Goal: Task Accomplishment & Management: Complete application form

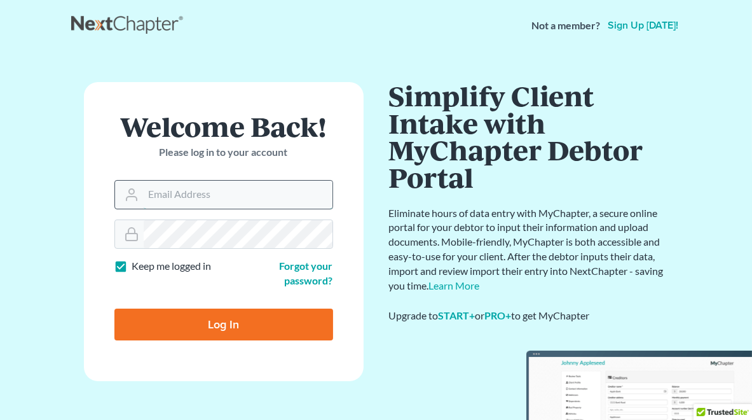
click at [237, 194] on input "Email Address" at bounding box center [238, 195] width 189 height 28
type input "mgoodin@goodinlawfirm.org"
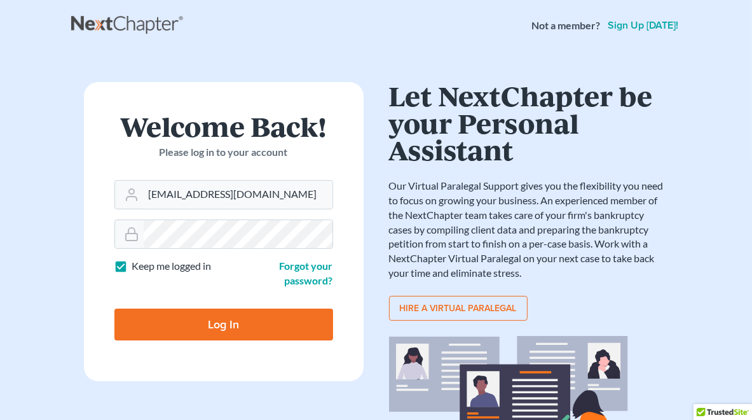
click at [233, 322] on input "Log In" at bounding box center [223, 324] width 219 height 32
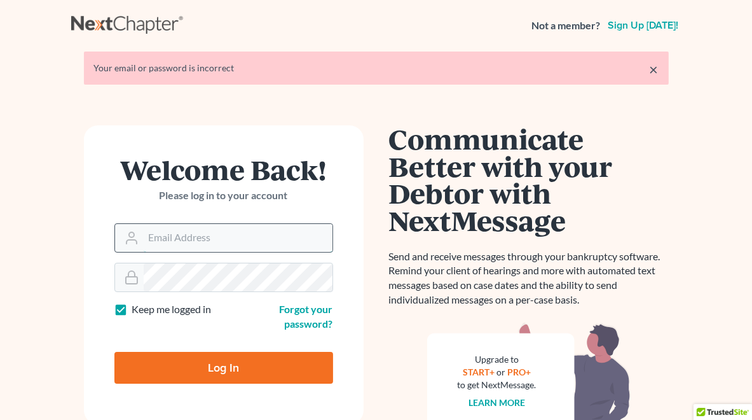
click at [185, 237] on input "Email Address" at bounding box center [238, 238] width 189 height 28
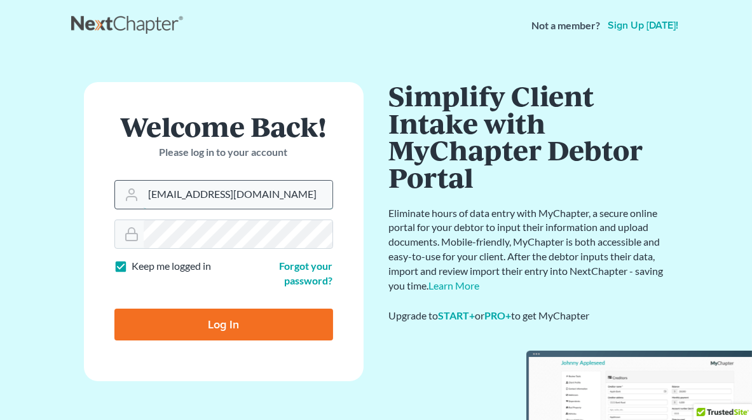
click at [298, 184] on input "[EMAIL_ADDRESS][DOMAIN_NAME]" at bounding box center [238, 195] width 189 height 28
drag, startPoint x: 297, startPoint y: 193, endPoint x: 201, endPoint y: 190, distance: 96.1
click at [201, 190] on input "[EMAIL_ADDRESS][DOMAIN_NAME]" at bounding box center [238, 195] width 189 height 28
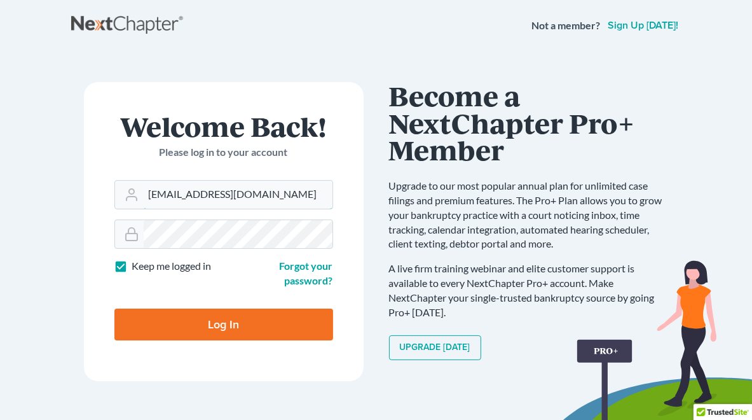
type input "mgoodin@glfok.com"
click at [114, 308] on input "Log In" at bounding box center [223, 324] width 219 height 32
type input "Thinking..."
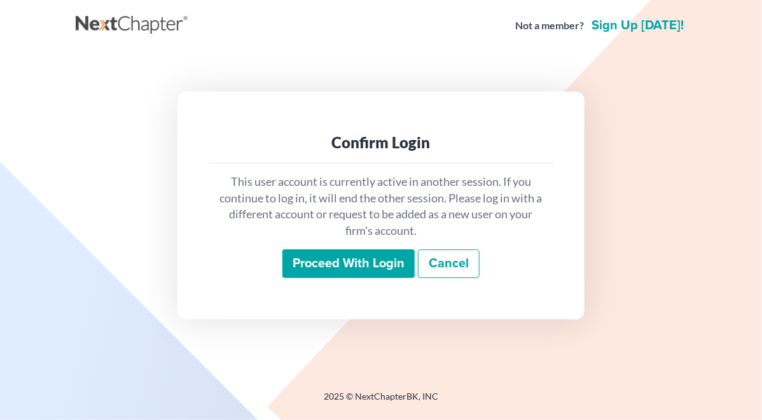
click at [372, 264] on input "Proceed with login" at bounding box center [348, 263] width 132 height 29
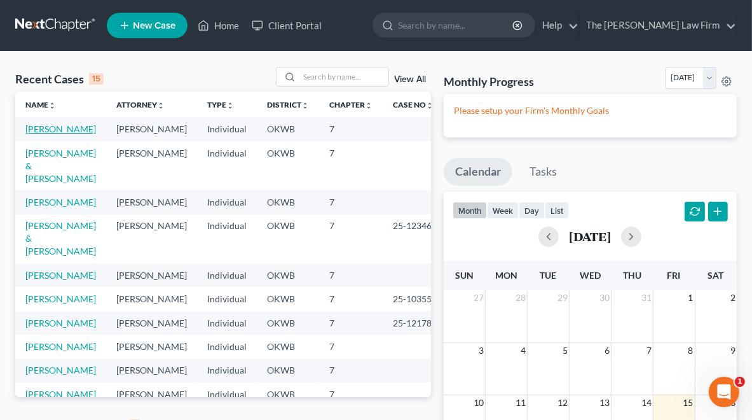
click at [60, 129] on link "[PERSON_NAME]" at bounding box center [60, 128] width 71 height 11
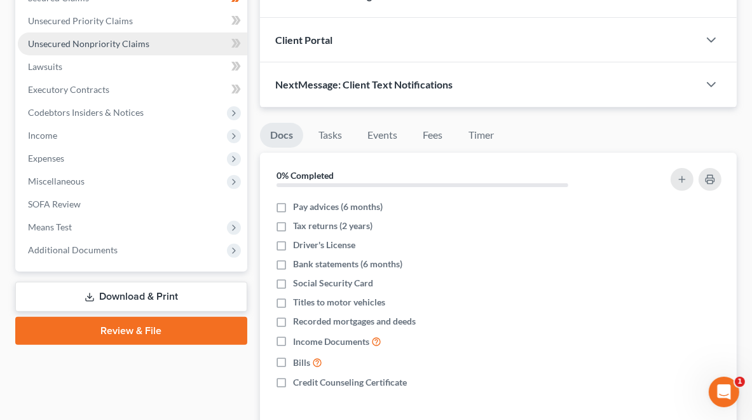
scroll to position [382, 0]
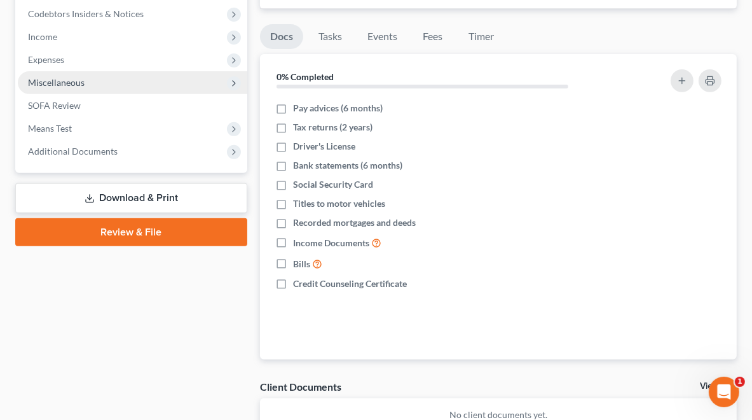
click at [55, 77] on span "Miscellaneous" at bounding box center [56, 82] width 57 height 11
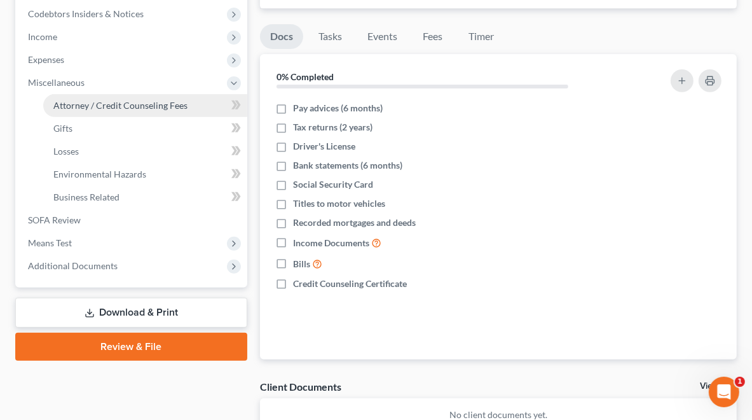
click at [156, 104] on span "Attorney / Credit Counseling Fees" at bounding box center [120, 105] width 134 height 11
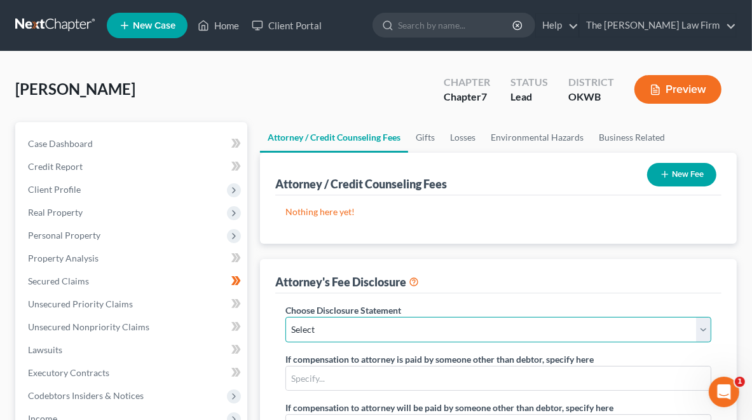
click at [385, 330] on select "Select Disclosure (rev. [DATE])" at bounding box center [499, 329] width 426 height 25
select select "0"
click at [286, 317] on select "Select Disclosure (rev. [DATE])" at bounding box center [499, 329] width 426 height 25
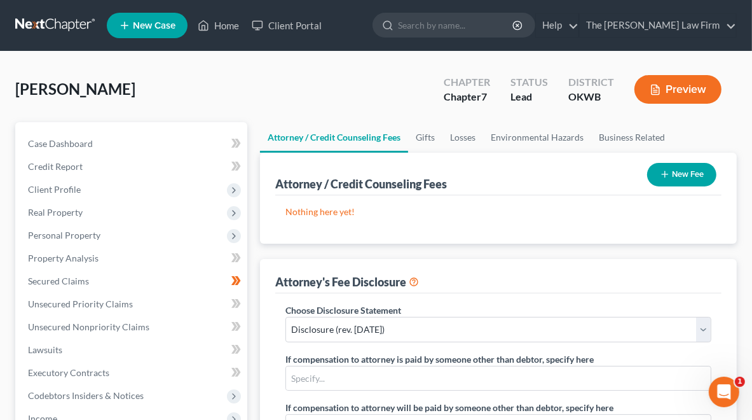
click at [669, 175] on icon "button" at bounding box center [665, 174] width 10 height 10
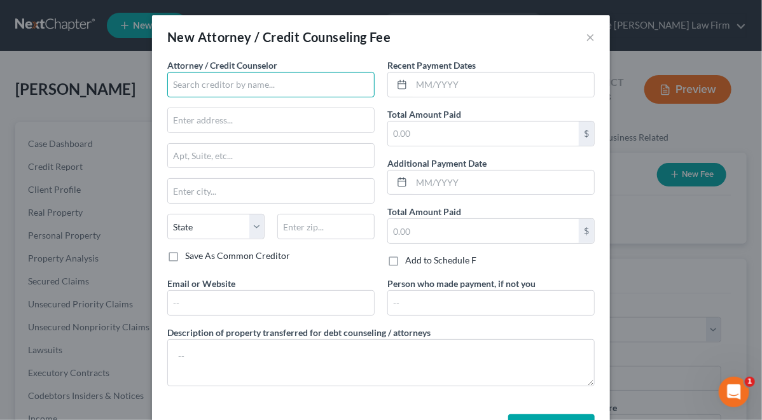
click at [258, 79] on input "text" at bounding box center [270, 84] width 207 height 25
type input "h"
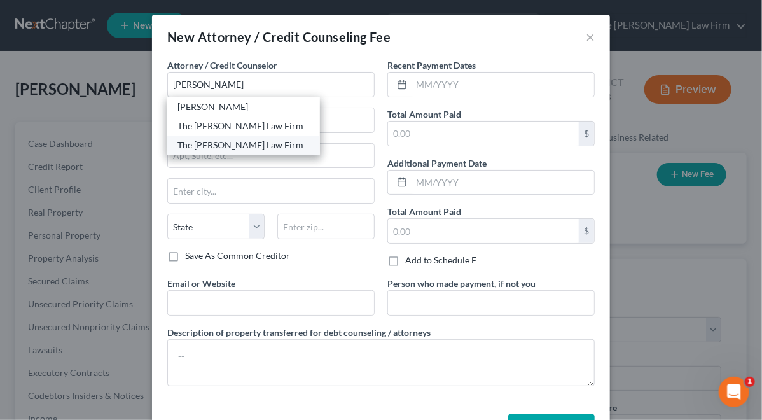
click at [233, 146] on div "The [PERSON_NAME] Law Firm" at bounding box center [243, 145] width 132 height 13
type input "The [PERSON_NAME] Law Firm"
type input "[STREET_ADDRESS]"
type input "Suite C"
type input "[PERSON_NAME]"
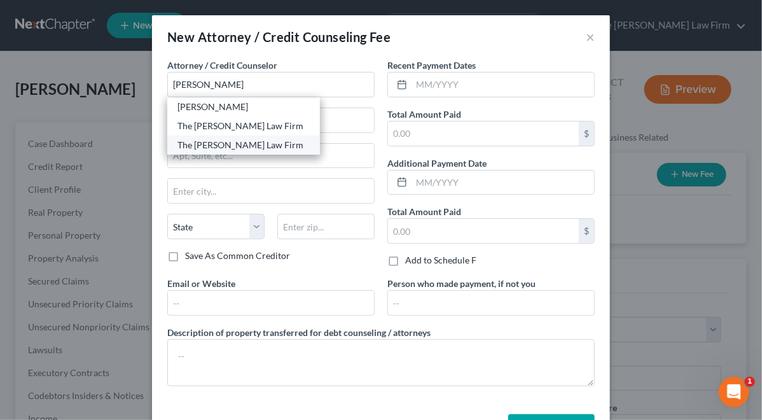
select select "37"
type input "73034"
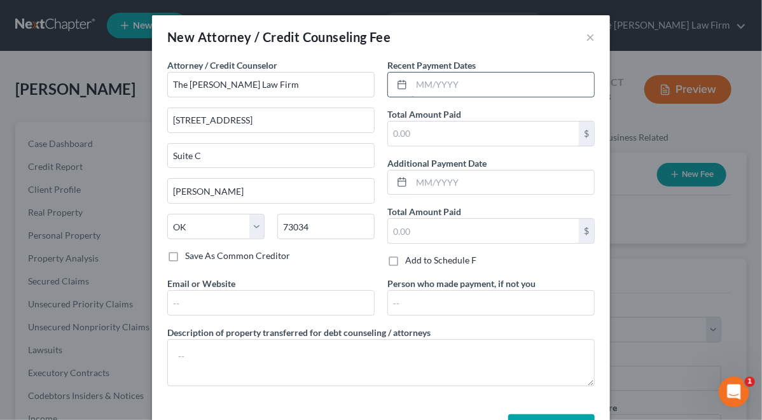
click at [472, 86] on input "text" at bounding box center [502, 84] width 183 height 24
type input "08/2025"
click at [465, 135] on input "text" at bounding box center [483, 133] width 191 height 24
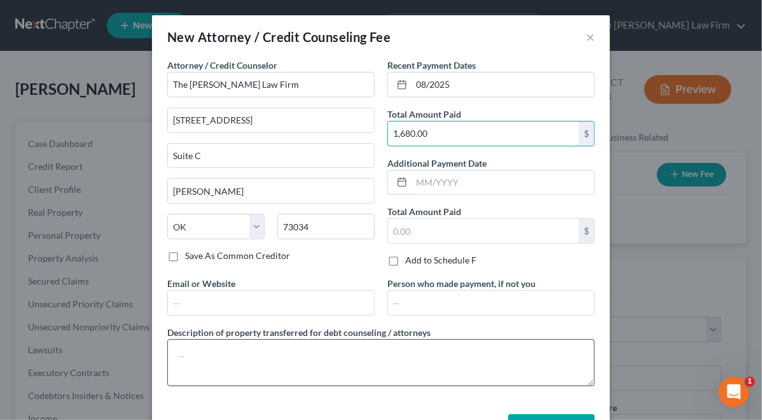
type input "1,680.00"
click at [243, 355] on textarea at bounding box center [380, 362] width 427 height 47
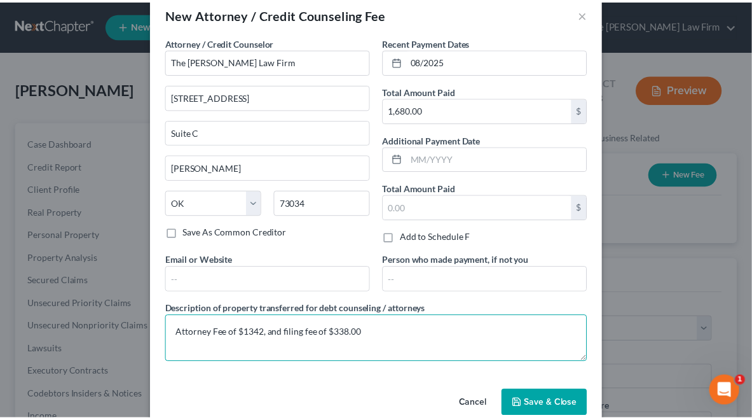
scroll to position [45, 0]
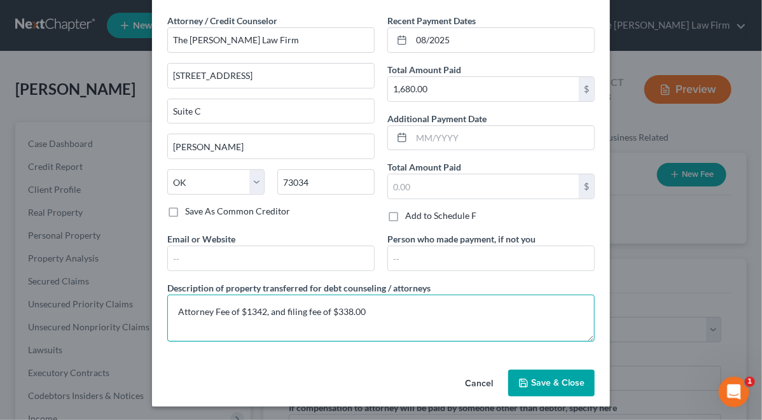
type textarea "Attorney Fee of $1342, and filing fee of $338.00"
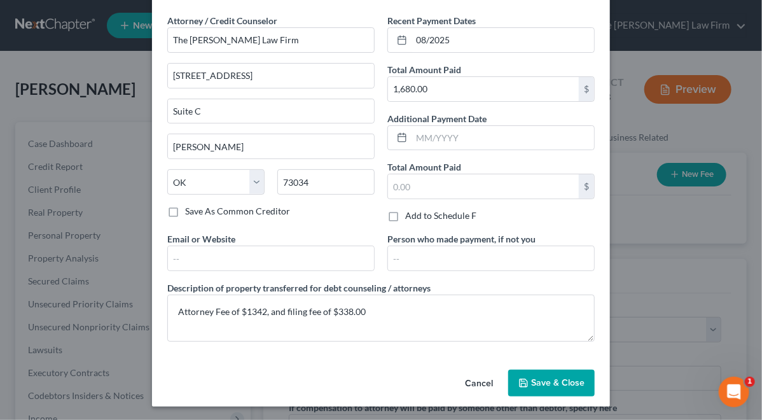
click at [551, 380] on span "Save & Close" at bounding box center [557, 382] width 53 height 11
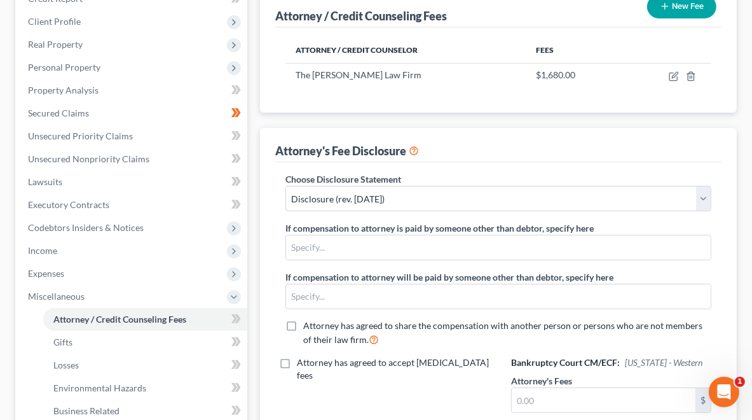
scroll to position [191, 0]
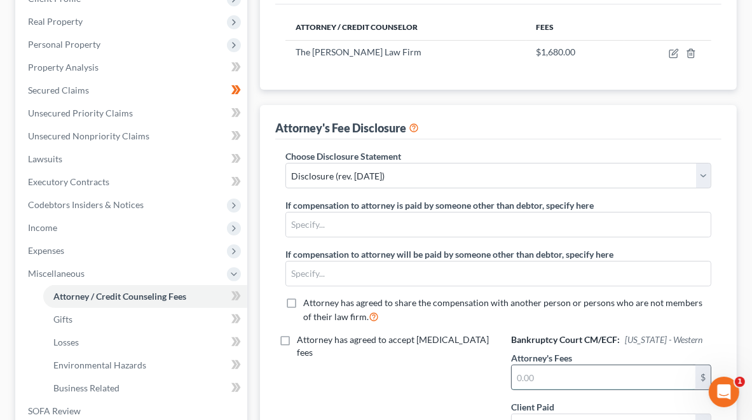
click at [572, 375] on input "text" at bounding box center [604, 377] width 184 height 24
type input "1,342.00"
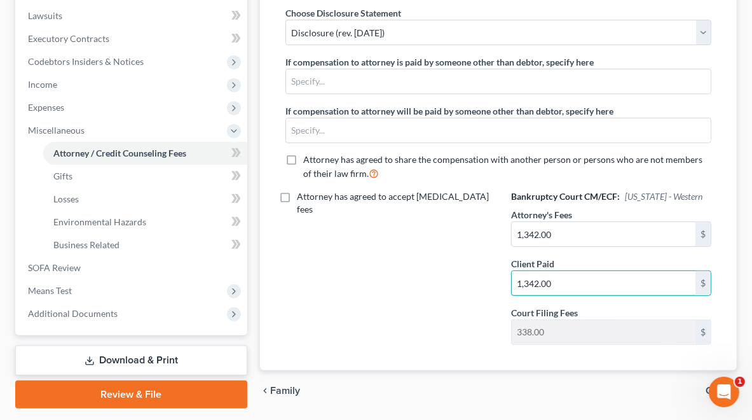
scroll to position [371, 0]
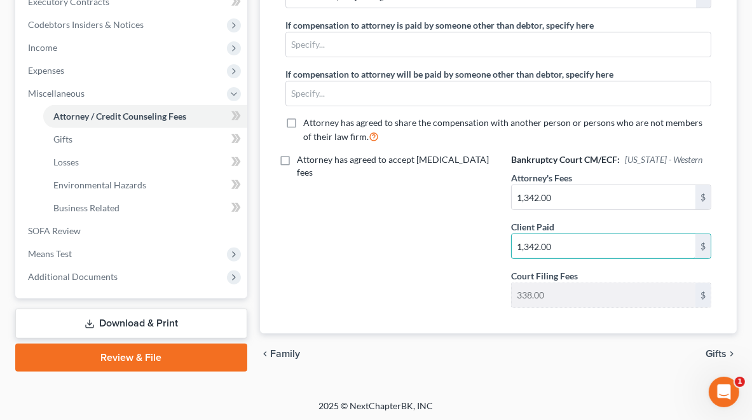
type input "1,342.00"
click at [710, 351] on span "Gifts" at bounding box center [716, 353] width 21 height 10
